Goal: Information Seeking & Learning: Understand process/instructions

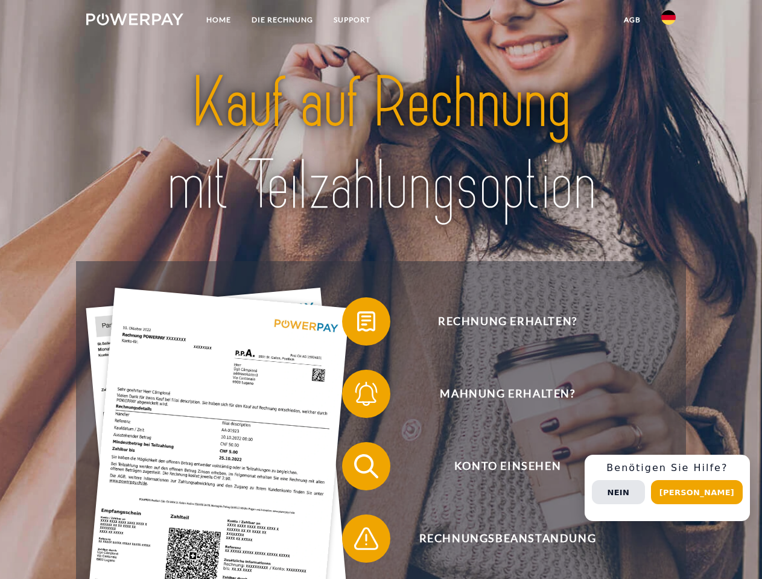
click at [135, 21] on img at bounding box center [134, 19] width 97 height 12
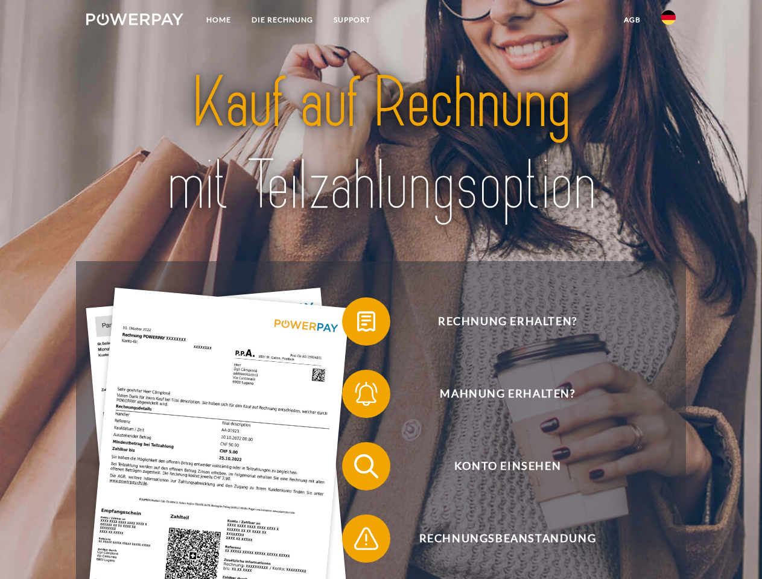
click at [669, 21] on img at bounding box center [668, 17] width 14 height 14
click at [632, 20] on link "agb" at bounding box center [632, 20] width 37 height 22
click at [357, 324] on span at bounding box center [348, 321] width 60 height 60
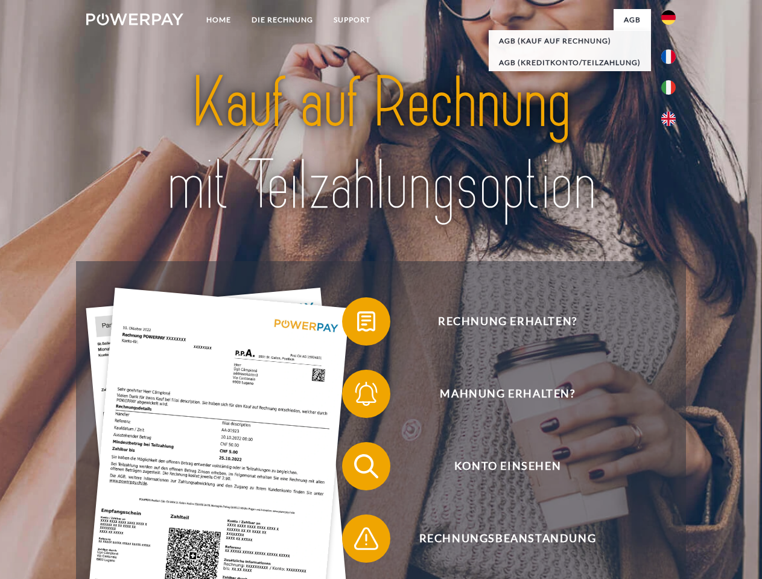
click at [357, 396] on div "Rechnung erhalten? Mahnung erhalten? Konto einsehen" at bounding box center [380, 502] width 609 height 483
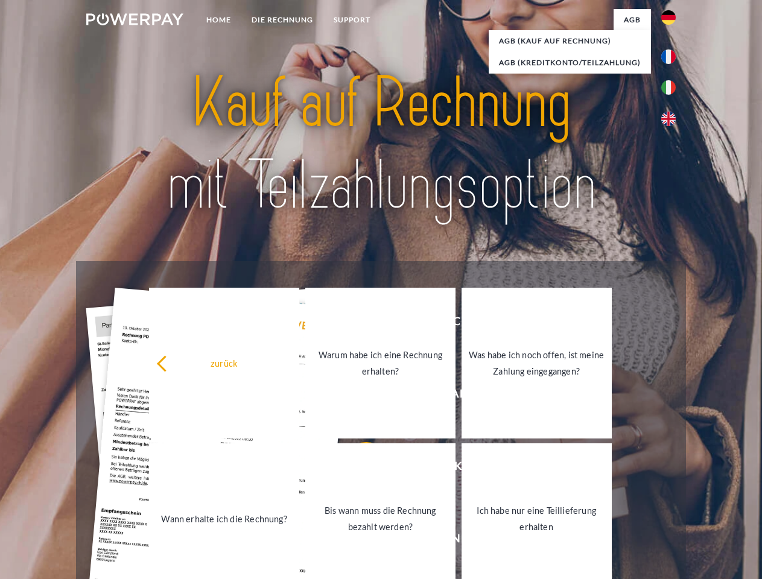
click at [357, 469] on link "Bis wann muss die Rechnung bezahlt werden?" at bounding box center [380, 519] width 150 height 151
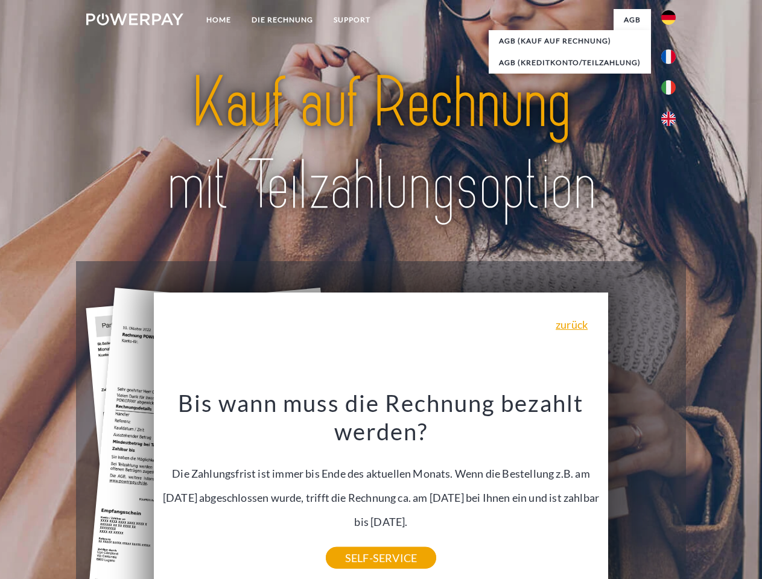
click at [672, 488] on div "Rechnung erhalten? Mahnung erhalten? Konto einsehen" at bounding box center [380, 502] width 609 height 483
click at [642, 491] on span "Konto einsehen" at bounding box center [508, 466] width 296 height 48
click at [701, 492] on header "Home DIE RECHNUNG SUPPORT" at bounding box center [381, 416] width 762 height 833
